Goal: Transaction & Acquisition: Purchase product/service

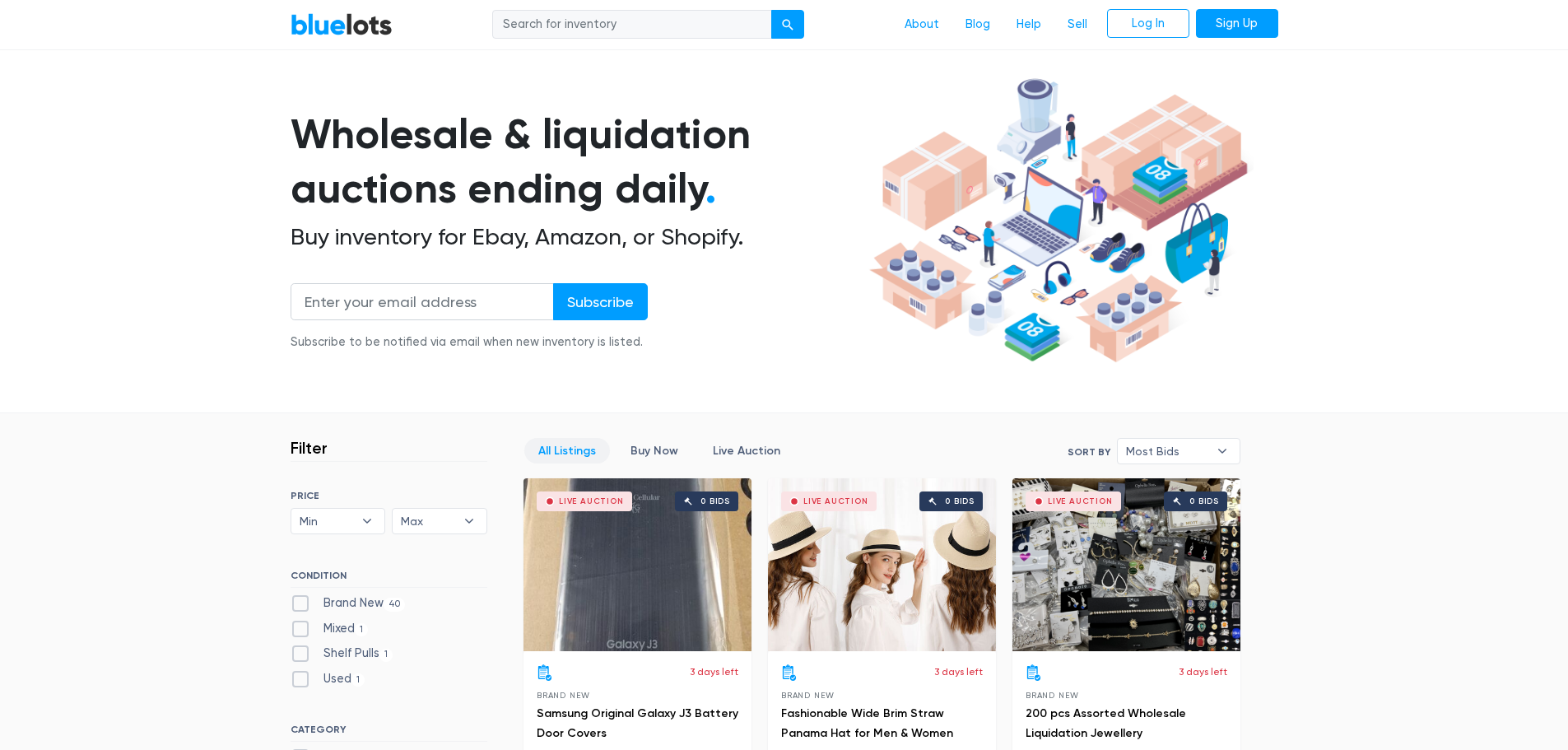
scroll to position [178, 0]
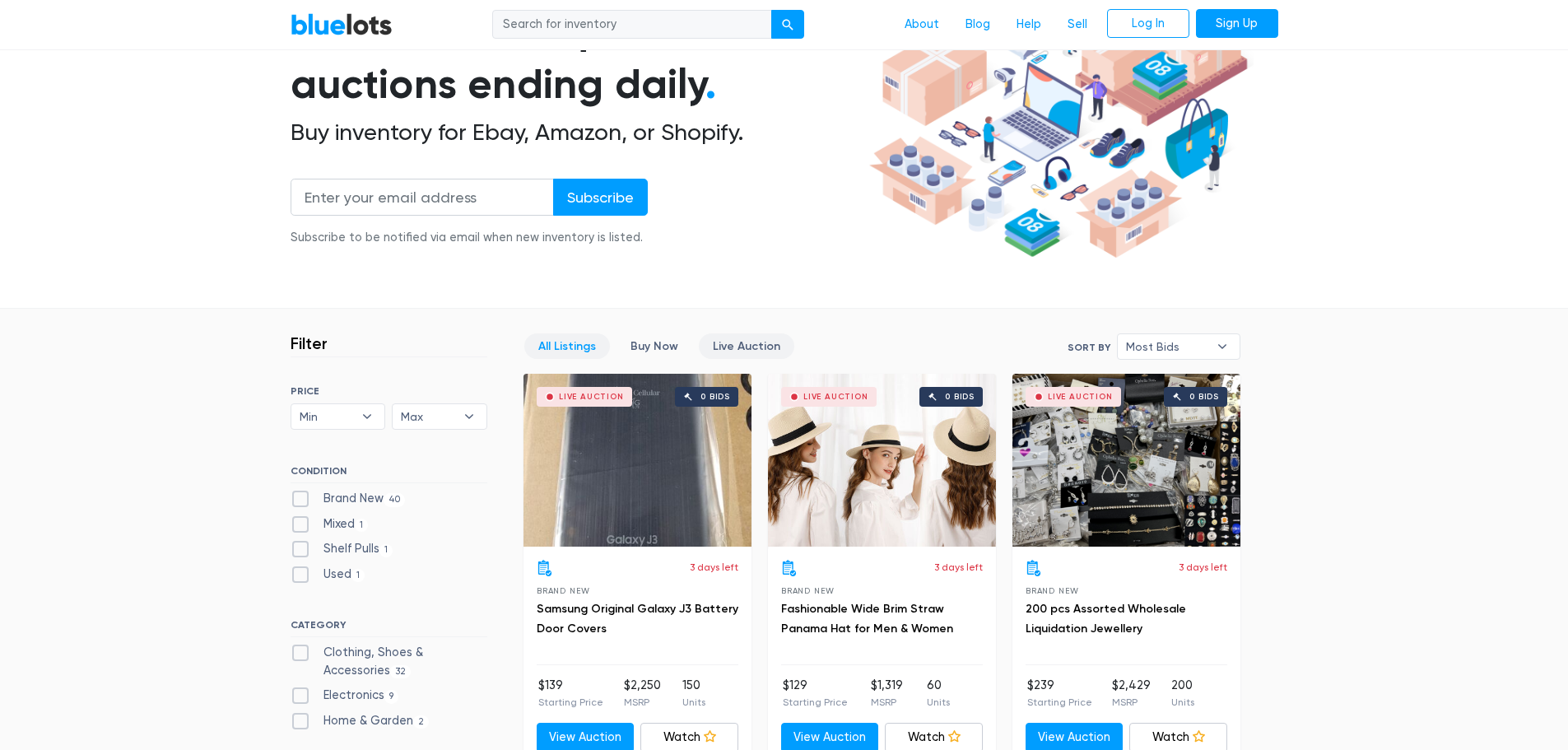
click at [731, 353] on link "Live Auction" at bounding box center [747, 346] width 96 height 25
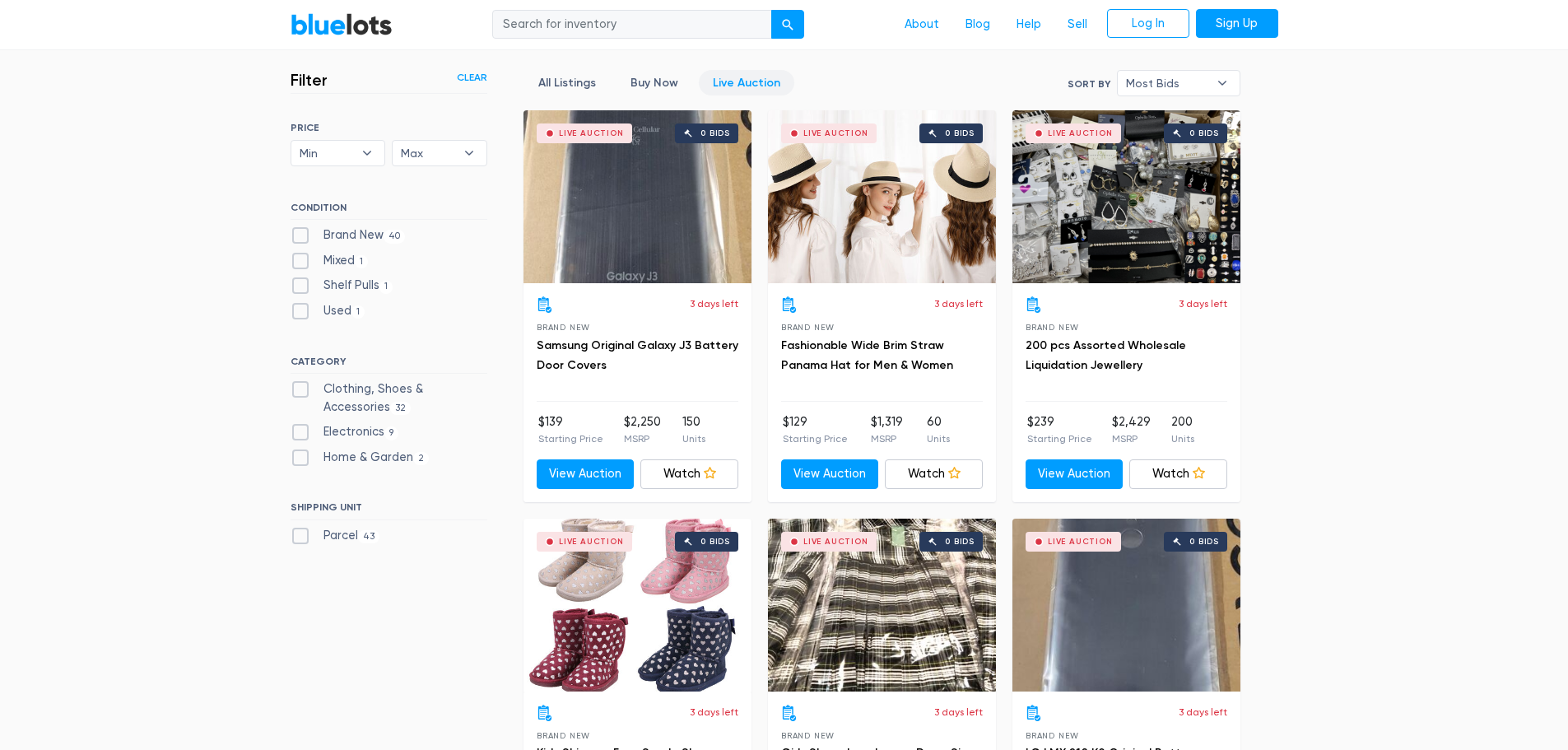
scroll to position [443, 0]
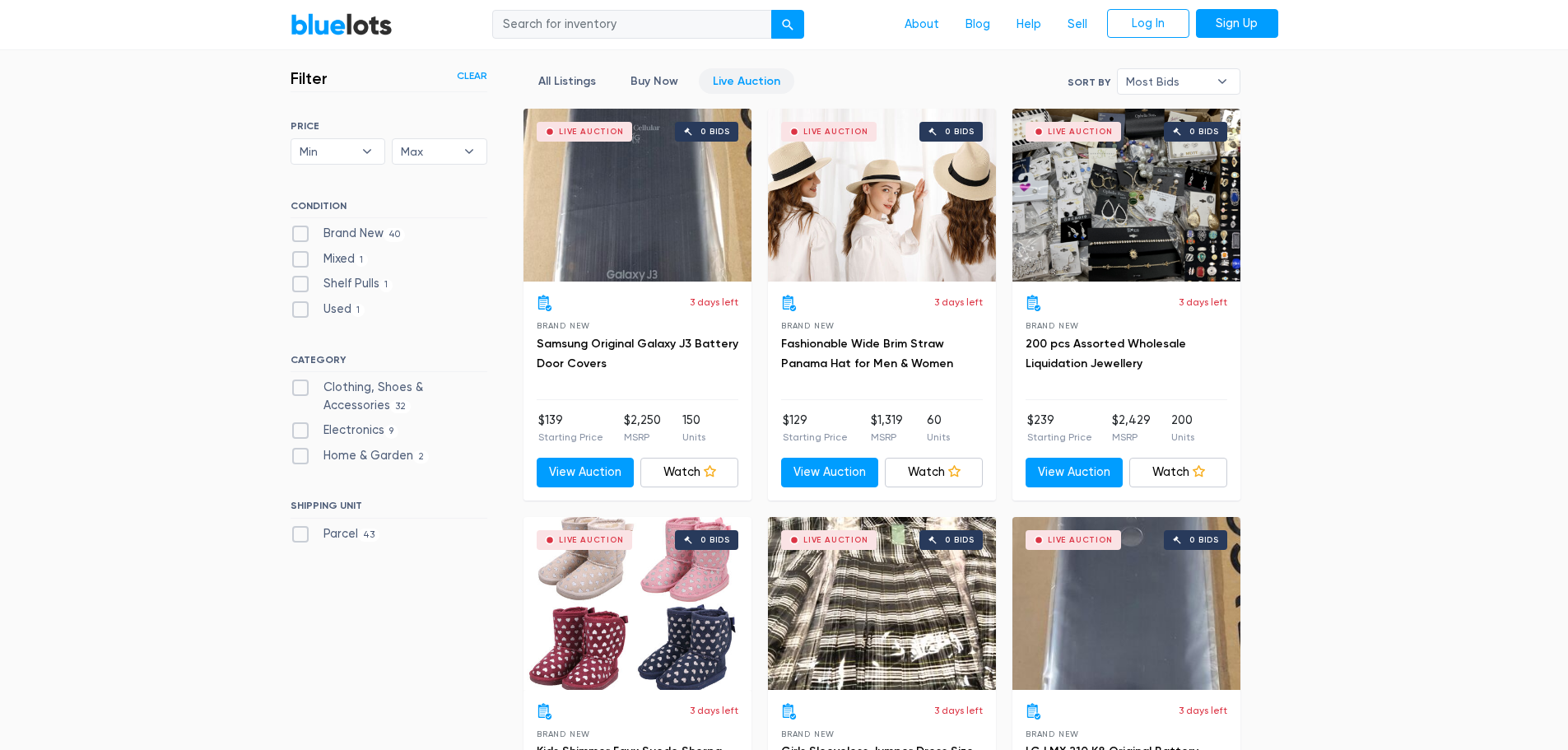
click at [968, 199] on div "Live Auction 0 bids" at bounding box center [883, 194] width 228 height 173
